Goal: Task Accomplishment & Management: Manage account settings

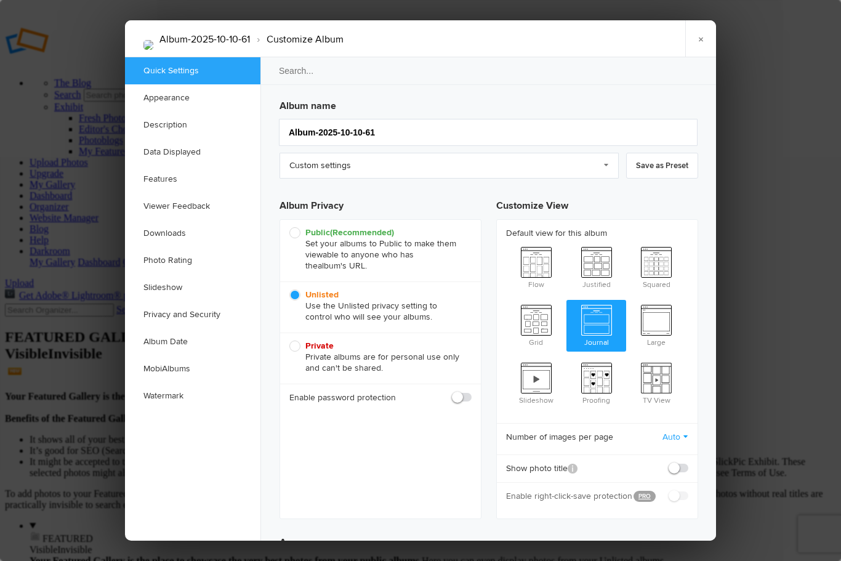
click at [702, 31] on link "×" at bounding box center [700, 38] width 31 height 37
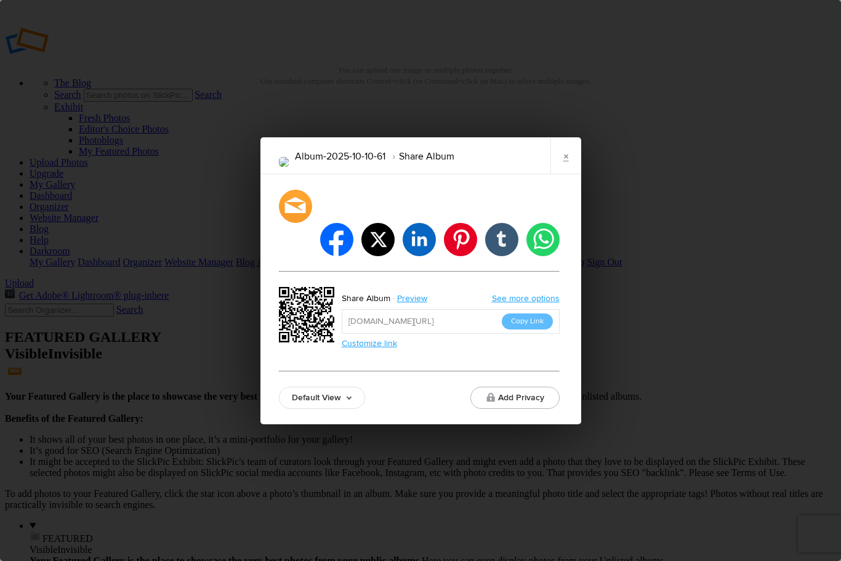
click at [540, 387] on button "Add Privacy" at bounding box center [514, 398] width 89 height 22
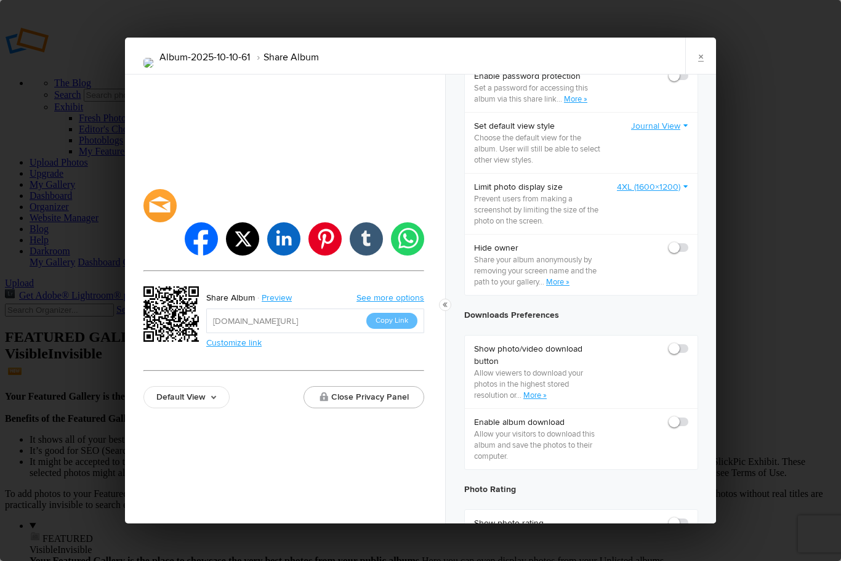
scroll to position [380, 0]
click at [564, 278] on link "More »" at bounding box center [557, 283] width 23 height 10
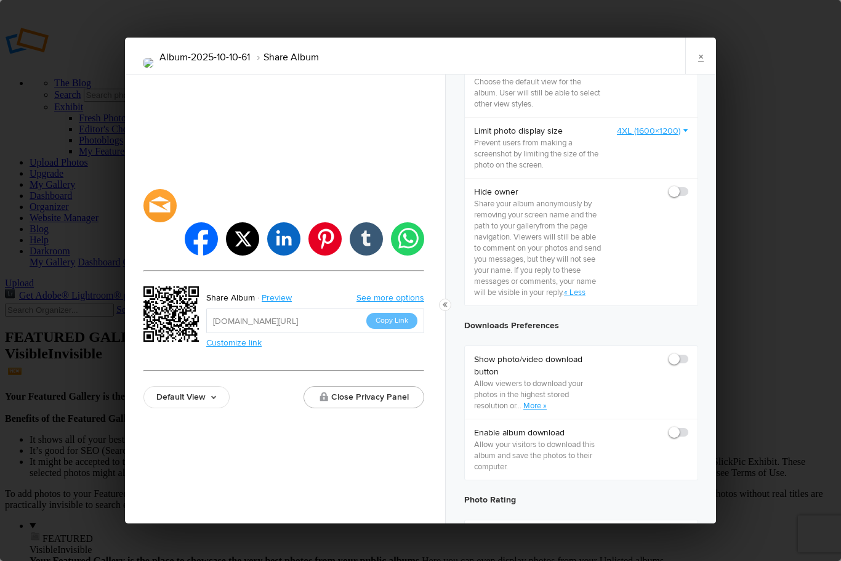
scroll to position [437, 0]
click at [688, 185] on span at bounding box center [688, 185] width 0 height 0
click at [688, 185] on input "checkbox" at bounding box center [688, 185] width 1 height 1
checkbox input "true"
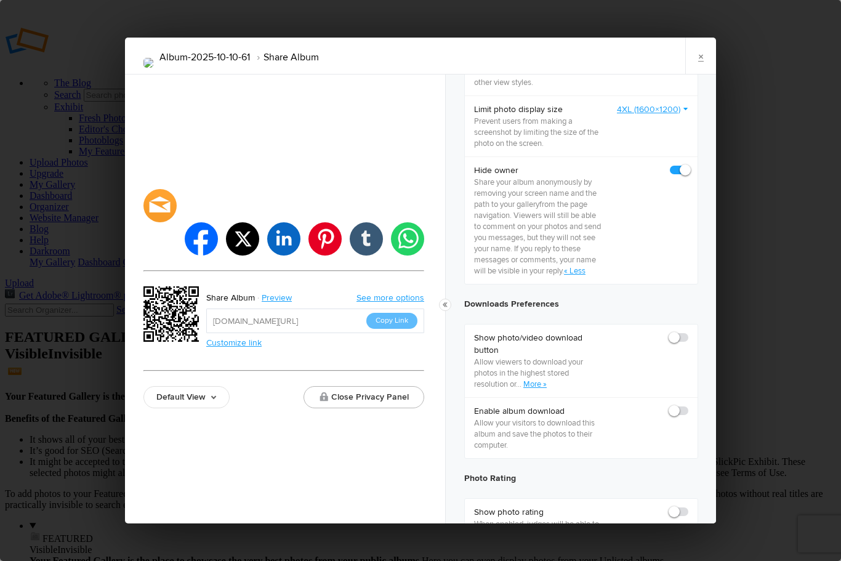
scroll to position [457, 0]
click at [702, 38] on link "×" at bounding box center [700, 56] width 31 height 37
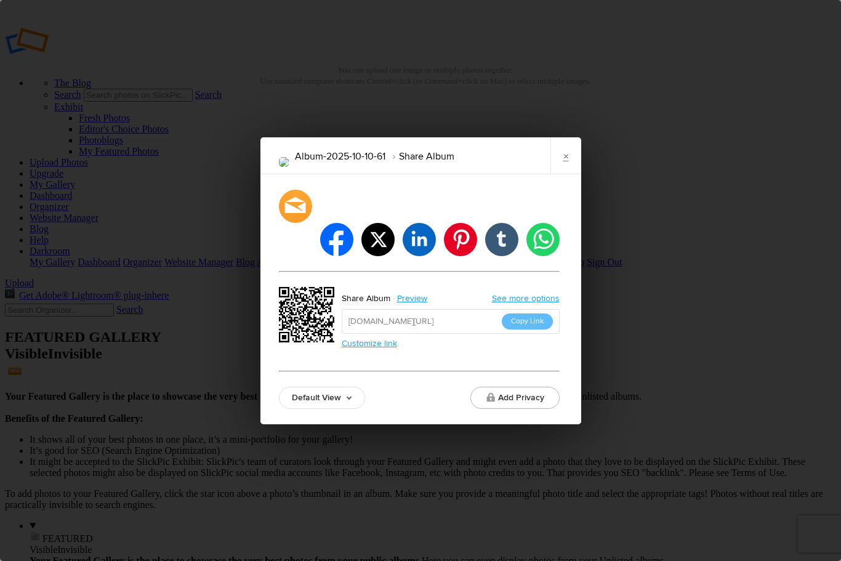
click at [409, 291] on link "Preview" at bounding box center [413, 299] width 46 height 16
click at [568, 174] on link "×" at bounding box center [565, 155] width 31 height 37
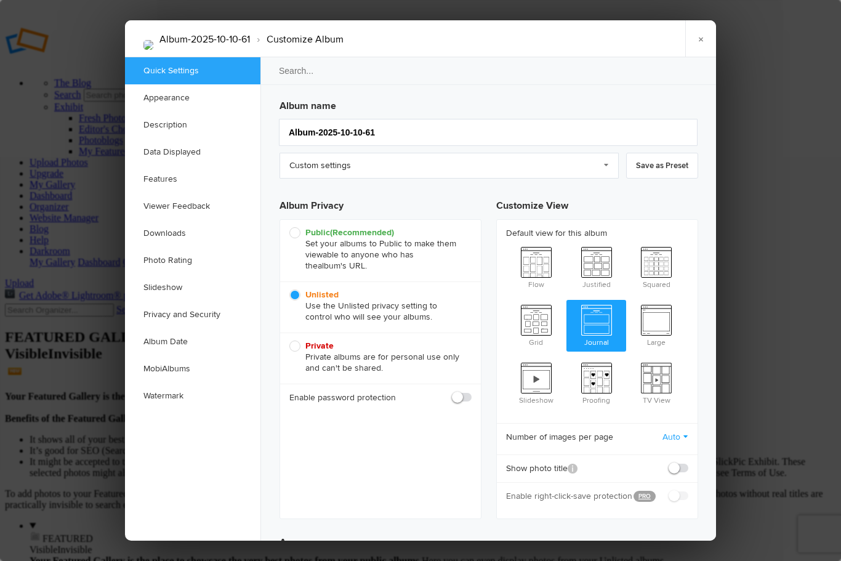
scroll to position [0, 0]
click at [438, 124] on input "Album-2025-10-10-61" at bounding box center [488, 132] width 419 height 27
type input "A"
type input "[DATE] 03:04"
click at [367, 166] on link "Custom settings" at bounding box center [448, 167] width 339 height 26
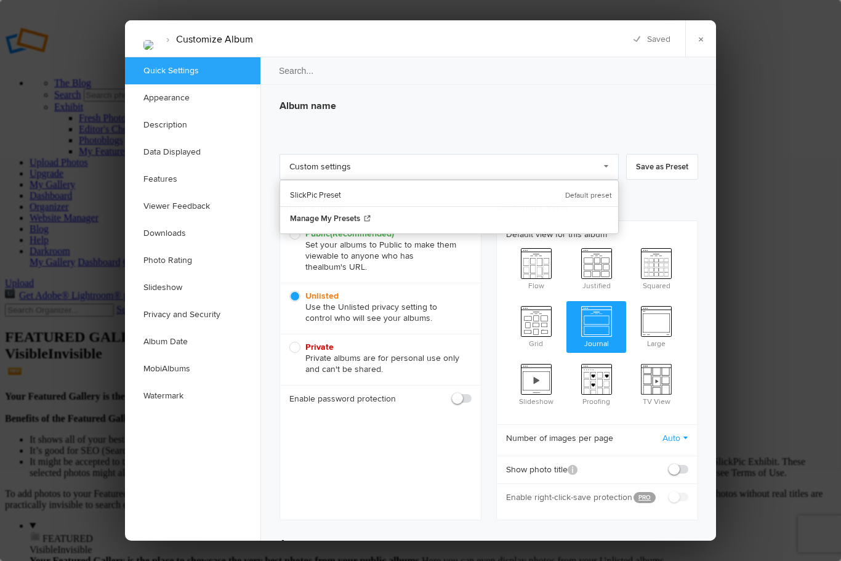
click at [467, 106] on h3 "Album name" at bounding box center [488, 104] width 419 height 20
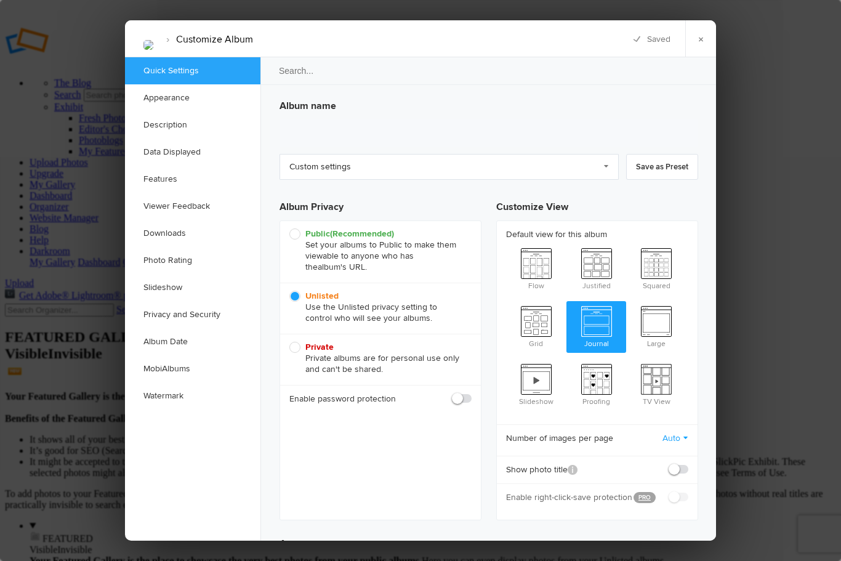
click at [303, 99] on h3 "Album name" at bounding box center [488, 104] width 419 height 20
click at [343, 62] on input "search" at bounding box center [489, 71] width 458 height 28
click at [390, 171] on link "Custom settings" at bounding box center [448, 167] width 339 height 26
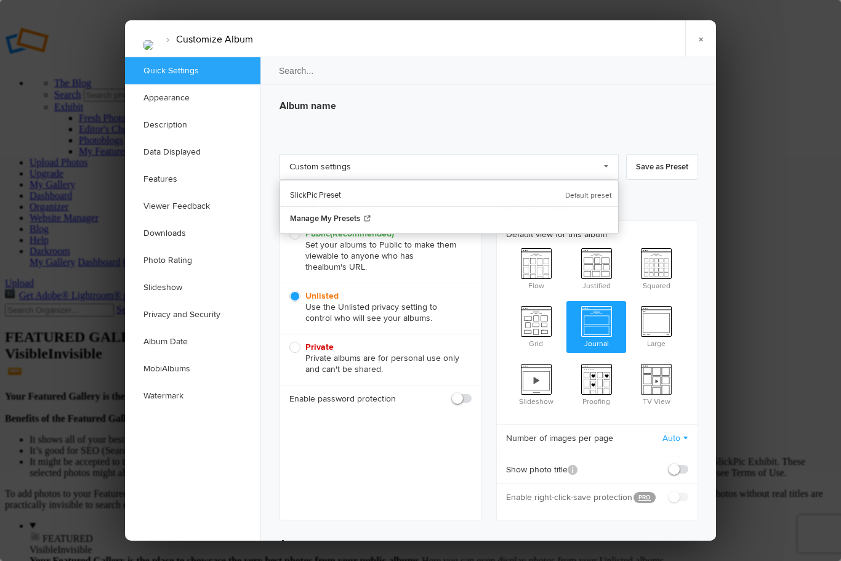
click at [404, 263] on span "Public (Recommended) Set your albums to Public to make them viewable to anyone …" at bounding box center [377, 250] width 176 height 44
click at [289, 228] on input "Public (Recommended) Set your albums to Public to make them viewable to anyone …" at bounding box center [289, 228] width 1 height 1
radio input "true"
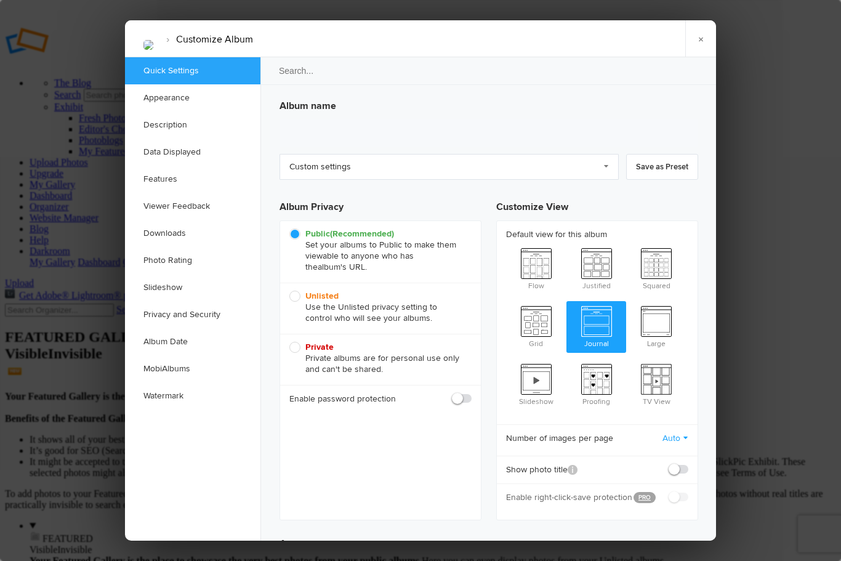
click at [703, 33] on link "×" at bounding box center [700, 38] width 31 height 37
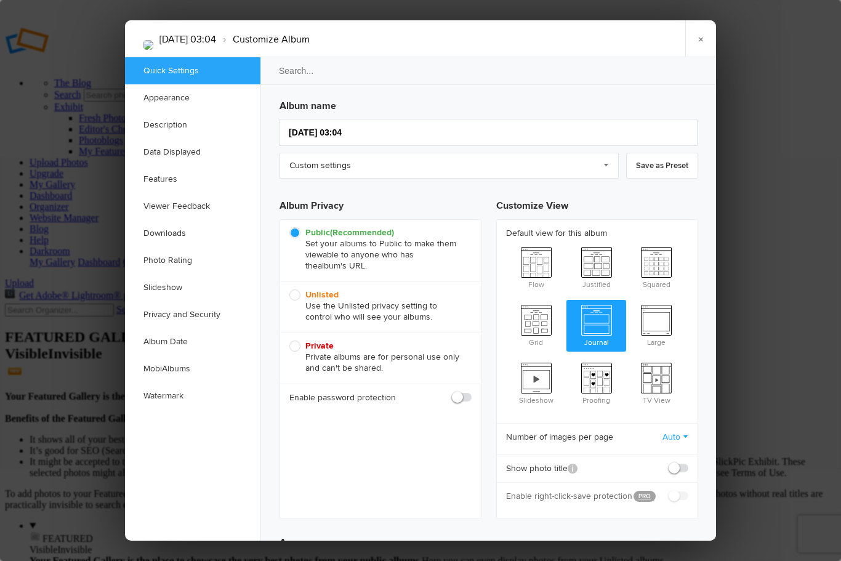
click at [420, 124] on input "[DATE] 03:04" at bounding box center [488, 132] width 419 height 27
type input "2"
type input "[DATE] 03:05"
click at [693, 30] on link "×" at bounding box center [700, 38] width 31 height 37
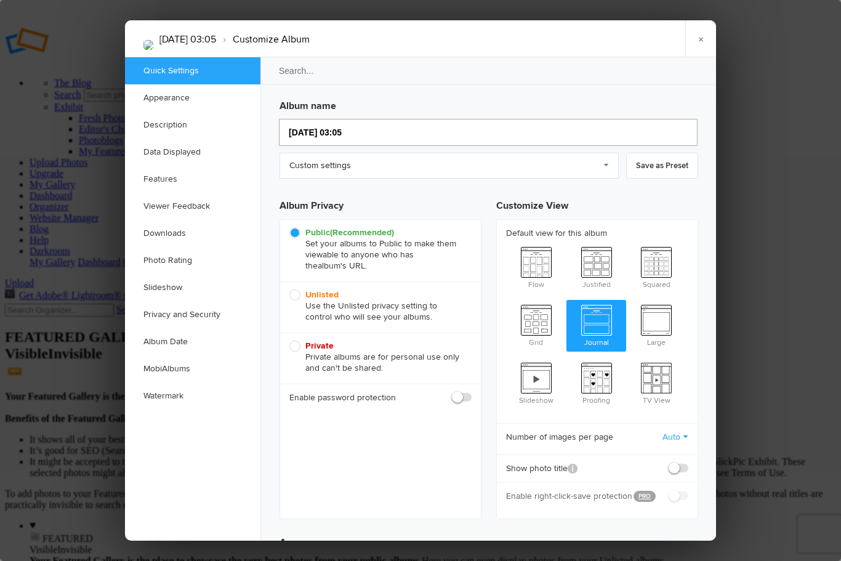
click at [293, 123] on input "[DATE] 03:05" at bounding box center [488, 132] width 419 height 27
type input "Bon2025-10-10 03:05"
type input "Bo2025-10-10 03:05"
type input "[GEOGRAPHIC_DATA] [DATE] 03:05"
click at [464, 124] on input "[GEOGRAPHIC_DATA] [DATE] 03:05" at bounding box center [488, 132] width 419 height 27
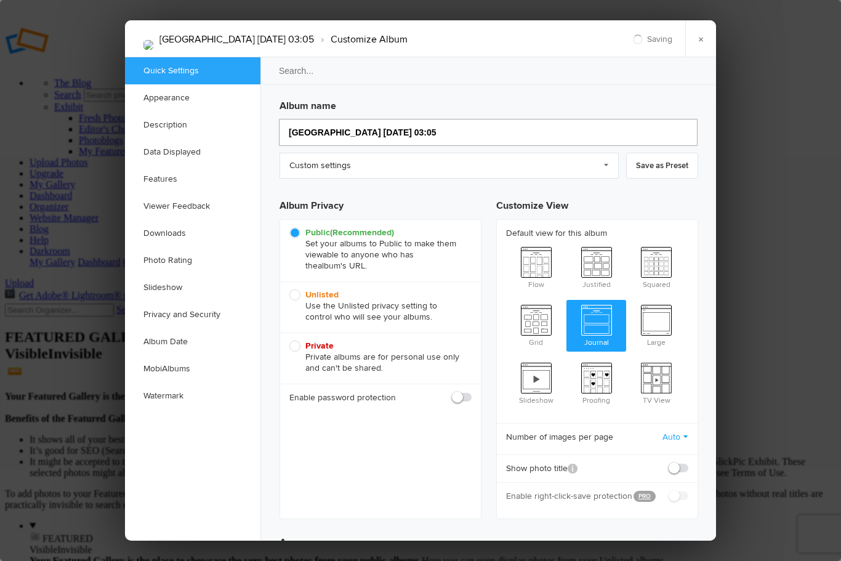
type input "[GEOGRAPHIC_DATA] [DATE] 03:05"
type input "[GEOGRAPHIC_DATA]"
click at [707, 23] on link "×" at bounding box center [700, 38] width 31 height 37
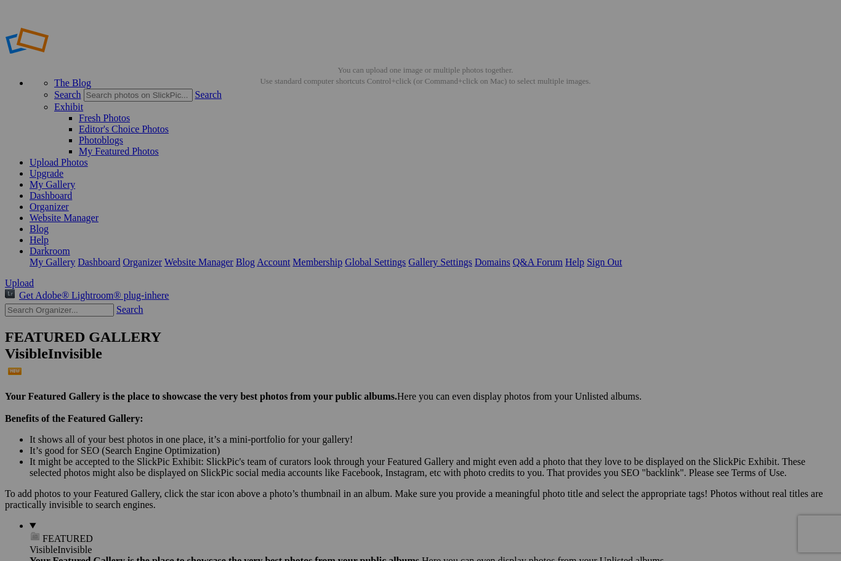
click at [75, 179] on link "My Gallery" at bounding box center [53, 184] width 46 height 10
